Goal: Transaction & Acquisition: Download file/media

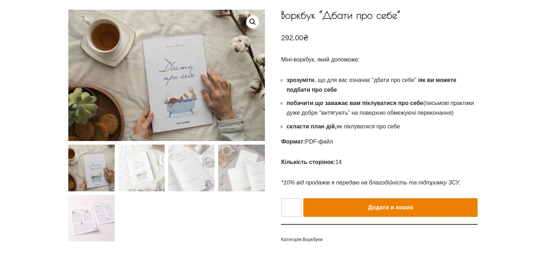
scroll to position [72, 0]
click at [98, 169] on img at bounding box center [91, 167] width 46 height 46
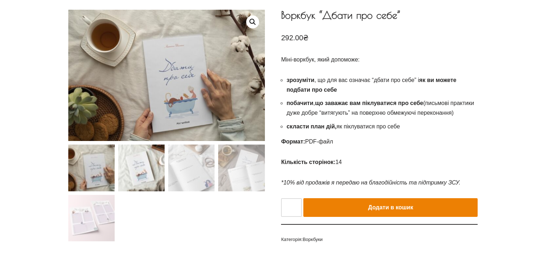
click at [132, 172] on img at bounding box center [141, 167] width 46 height 46
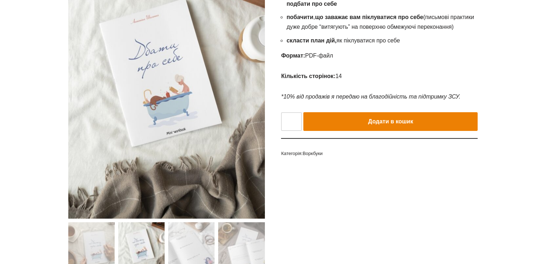
scroll to position [216, 0]
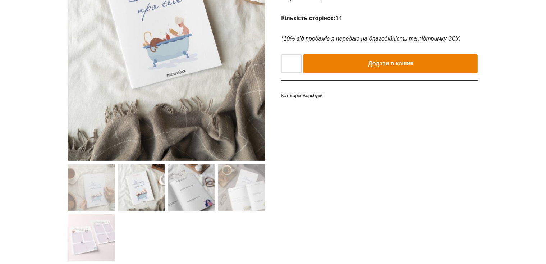
click at [198, 194] on img at bounding box center [191, 187] width 46 height 46
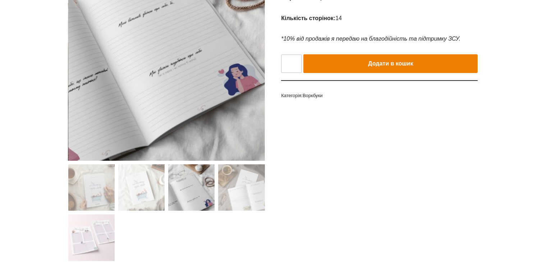
scroll to position [180, 0]
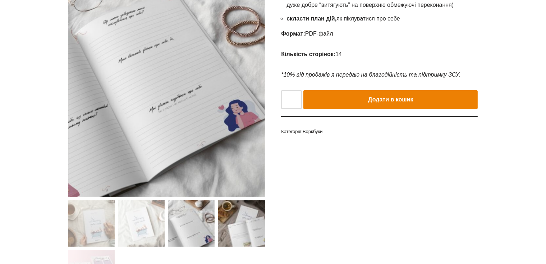
click at [240, 218] on img at bounding box center [241, 223] width 46 height 46
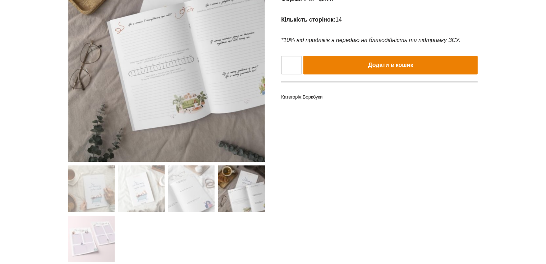
scroll to position [252, 0]
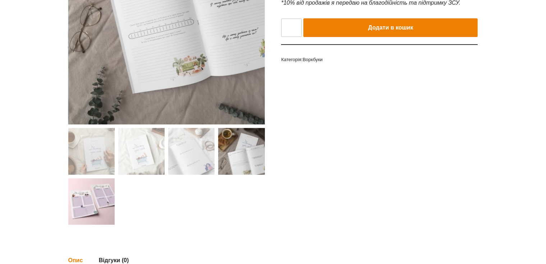
click at [79, 207] on img at bounding box center [91, 201] width 46 height 46
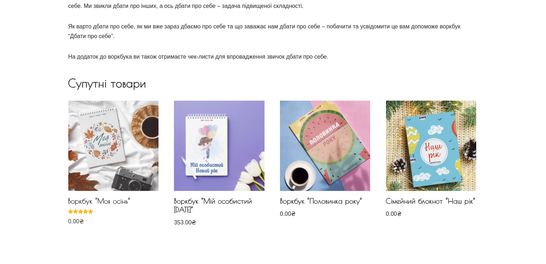
scroll to position [467, 0]
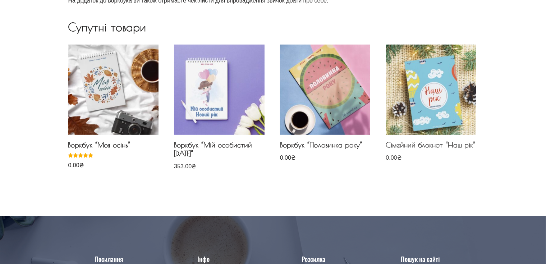
click at [430, 117] on img at bounding box center [431, 90] width 90 height 90
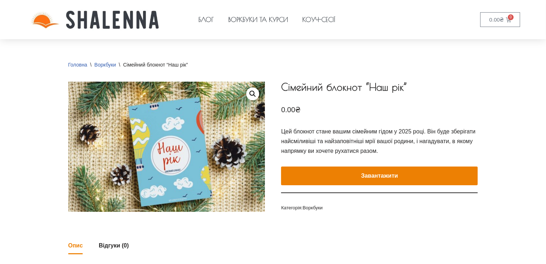
click at [371, 176] on button "Завантажити" at bounding box center [379, 175] width 197 height 19
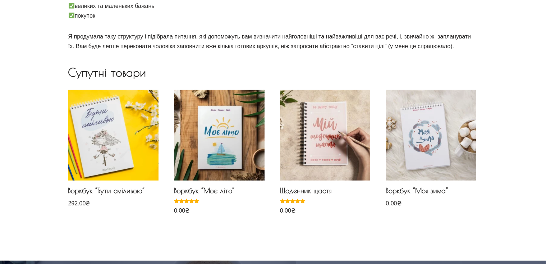
scroll to position [359, 0]
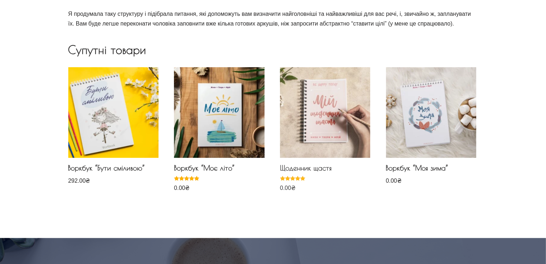
click at [349, 122] on img at bounding box center [325, 112] width 90 height 90
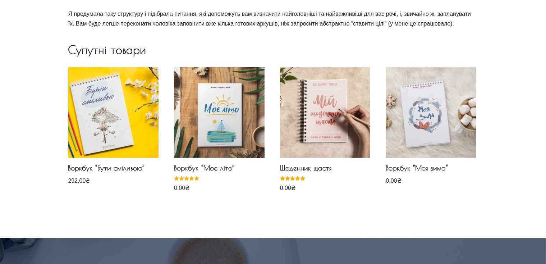
click at [226, 131] on img at bounding box center [219, 112] width 90 height 90
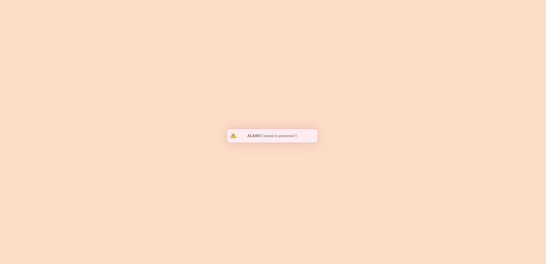
click at [226, 131] on body "Перейти до вмісту Блог Воркбуки та курси Коуч-сесії Блог Воркбуки та курси Коуч…" at bounding box center [273, 15] width 546 height 749
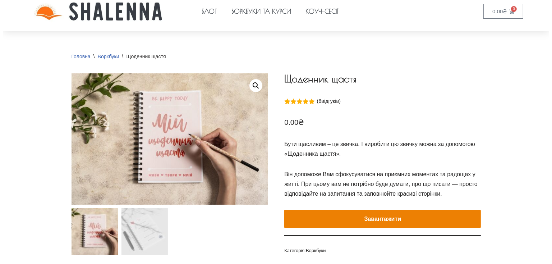
scroll to position [108, 0]
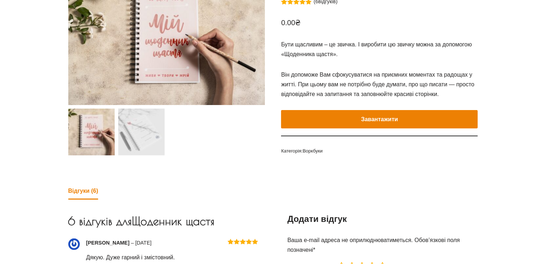
click at [365, 118] on button "Завантажити" at bounding box center [379, 119] width 197 height 19
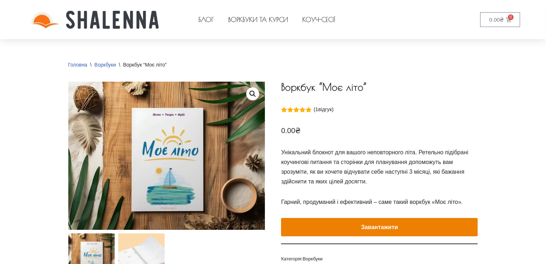
click at [367, 228] on button "Завантажити" at bounding box center [379, 227] width 197 height 19
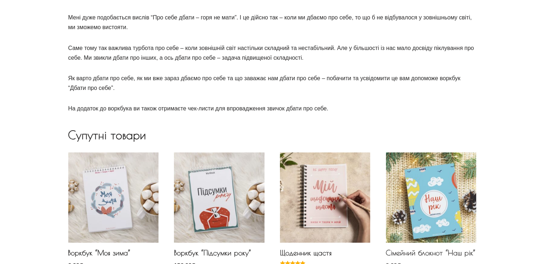
scroll to position [503, 0]
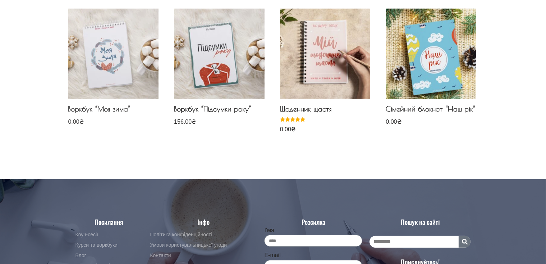
click at [106, 73] on img at bounding box center [113, 54] width 90 height 90
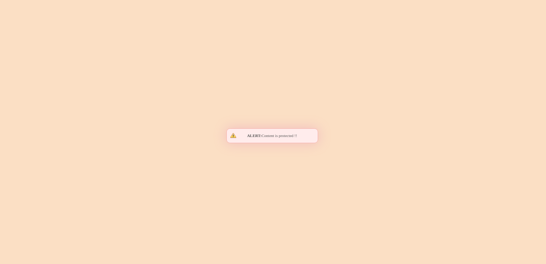
click at [106, 73] on e-page-transition at bounding box center [273, 132] width 546 height 264
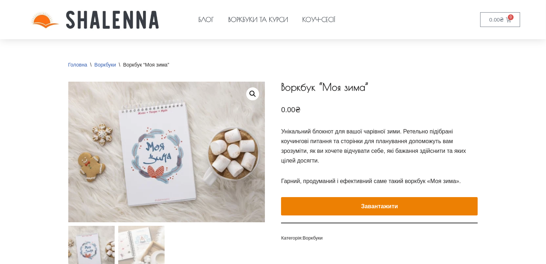
click at [391, 208] on button "Завантажити" at bounding box center [379, 206] width 197 height 19
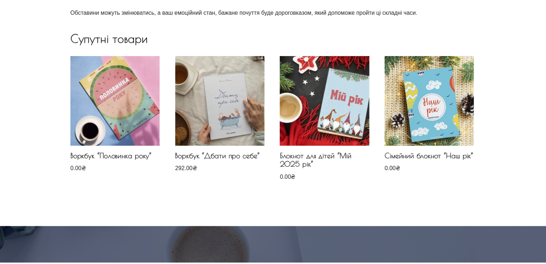
scroll to position [466, 0]
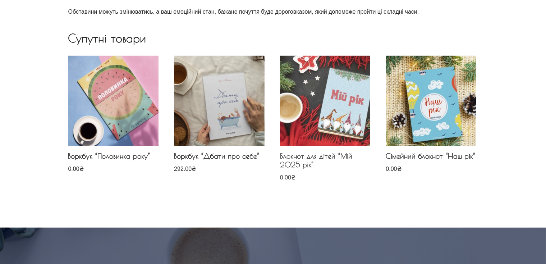
click at [335, 117] on img at bounding box center [325, 101] width 90 height 90
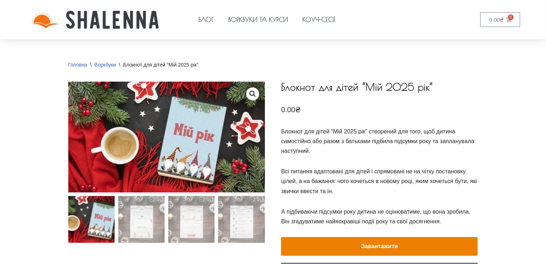
click at [366, 246] on e-page-transition at bounding box center [273, 132] width 546 height 264
click at [366, 246] on button "Завантажити" at bounding box center [379, 246] width 197 height 19
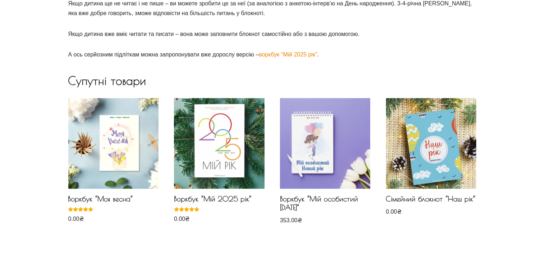
scroll to position [431, 0]
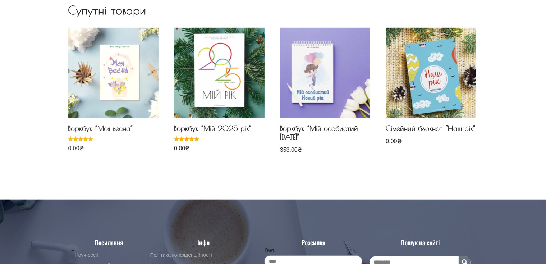
click at [122, 88] on img at bounding box center [113, 73] width 90 height 90
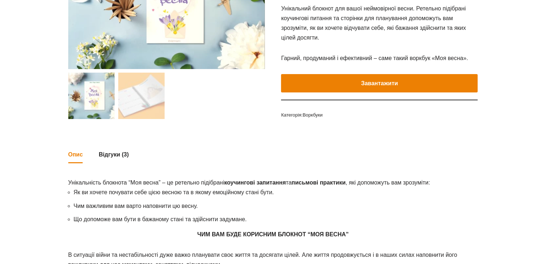
scroll to position [144, 0]
click at [331, 83] on button "Завантажити" at bounding box center [379, 83] width 197 height 19
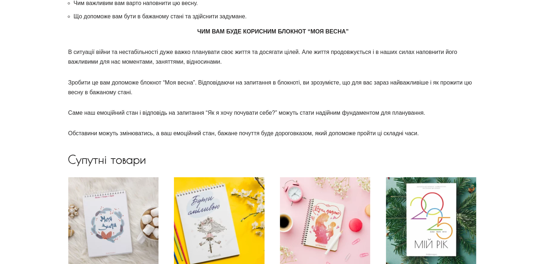
scroll to position [431, 0]
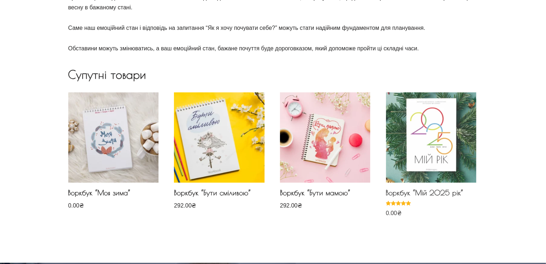
click at [434, 146] on img at bounding box center [431, 137] width 90 height 90
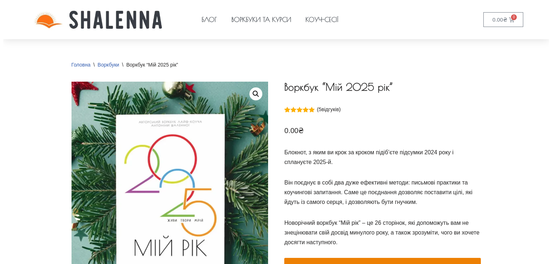
scroll to position [144, 0]
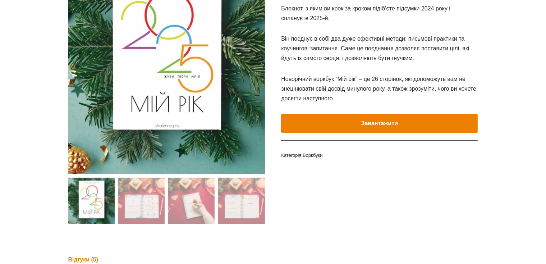
click at [364, 123] on button "Завантажити" at bounding box center [379, 123] width 197 height 19
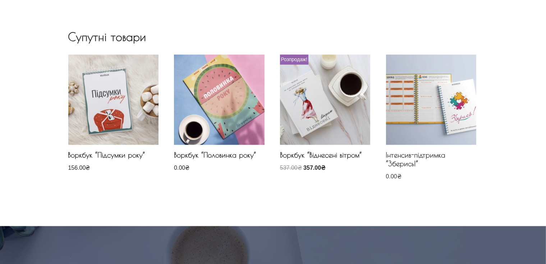
scroll to position [718, 0]
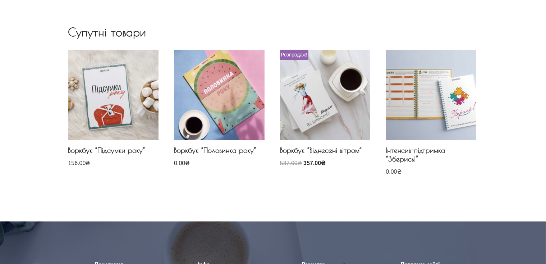
click at [441, 122] on img at bounding box center [431, 95] width 90 height 90
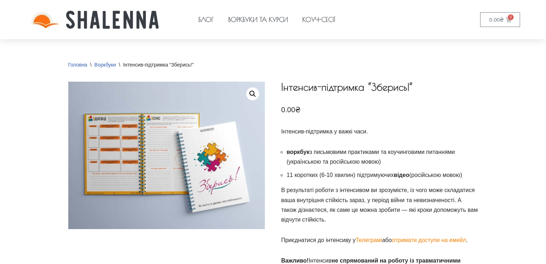
scroll to position [180, 0]
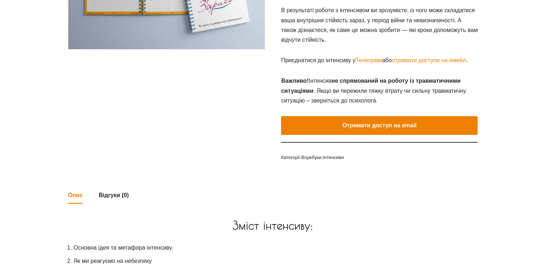
click at [384, 124] on button "Отримати доступ на email" at bounding box center [379, 125] width 197 height 19
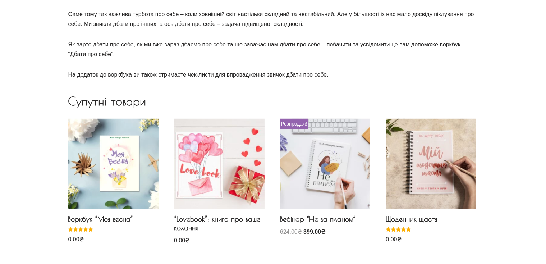
scroll to position [395, 0]
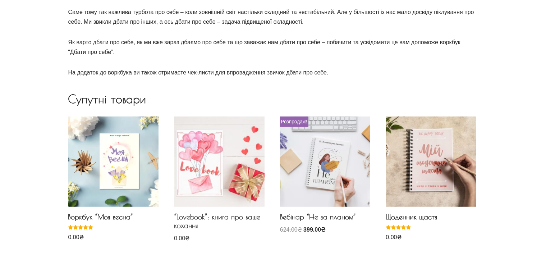
click at [212, 162] on img at bounding box center [219, 161] width 90 height 90
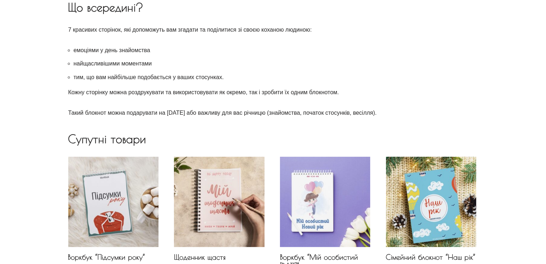
scroll to position [395, 0]
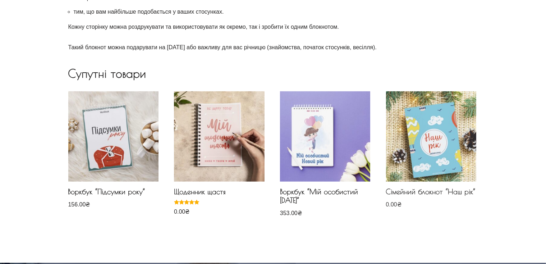
click at [440, 150] on img at bounding box center [431, 136] width 90 height 90
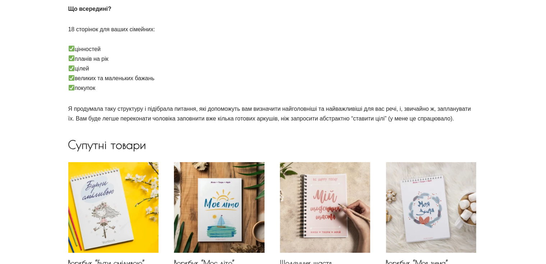
scroll to position [323, 0]
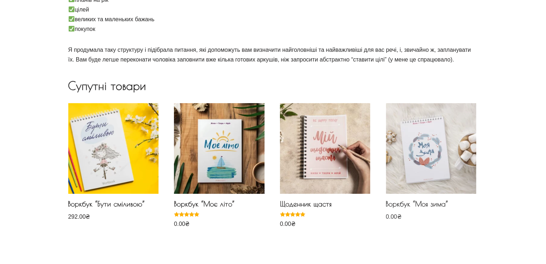
click at [427, 161] on img at bounding box center [431, 148] width 90 height 90
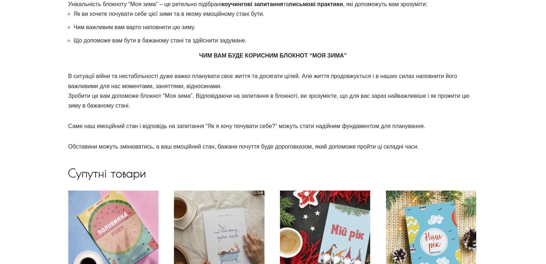
scroll to position [395, 0]
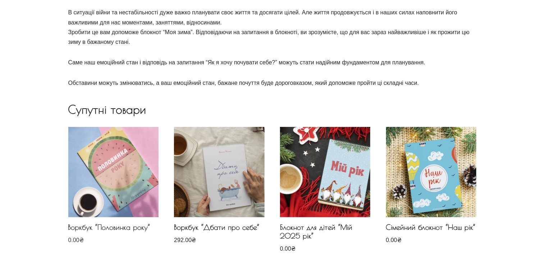
click at [115, 182] on img at bounding box center [113, 172] width 90 height 90
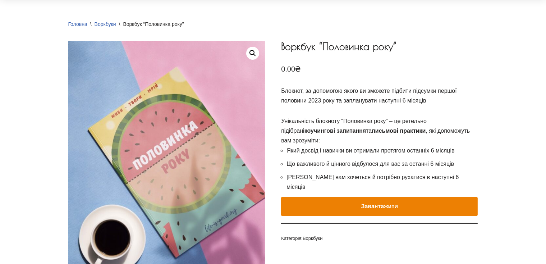
scroll to position [72, 0]
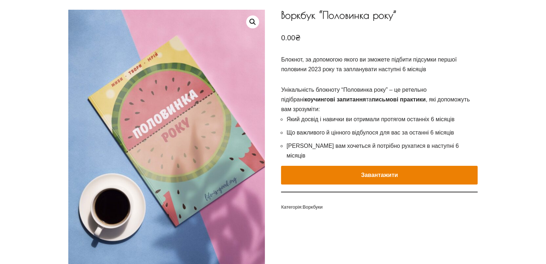
click at [384, 166] on button "Завантажити" at bounding box center [379, 175] width 197 height 19
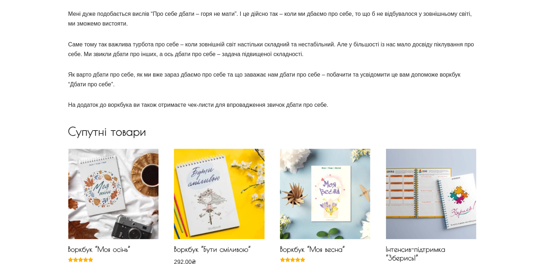
scroll to position [467, 0]
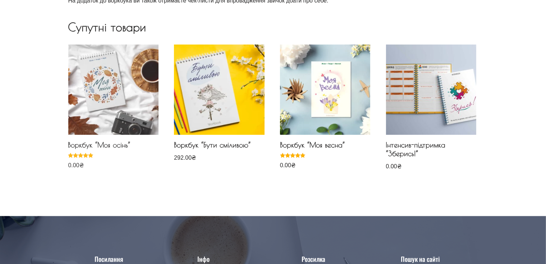
click at [83, 109] on img at bounding box center [113, 90] width 90 height 90
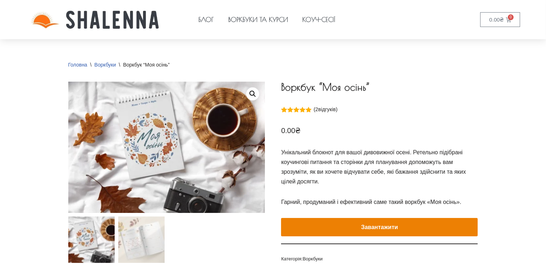
click at [338, 223] on e-page-transition at bounding box center [273, 132] width 546 height 264
click at [315, 229] on button "Завантажити" at bounding box center [379, 227] width 197 height 19
